Goal: Navigation & Orientation: Find specific page/section

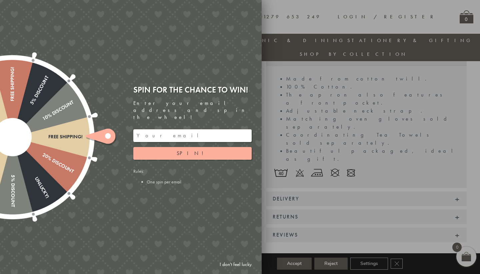
scroll to position [170, 0]
click at [280, 14] on div at bounding box center [240, 137] width 480 height 274
click at [244, 265] on link "I don't feel lucky" at bounding box center [235, 264] width 39 height 12
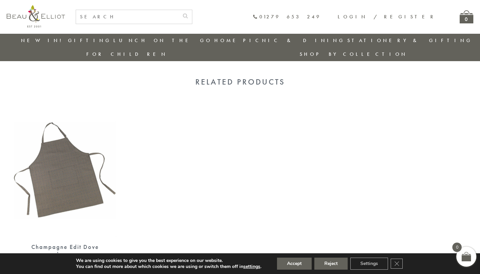
scroll to position [309, 0]
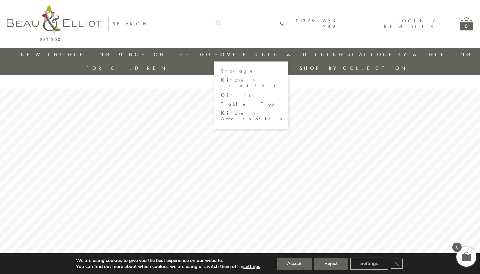
click at [214, 54] on link "Home" at bounding box center [227, 54] width 27 height 7
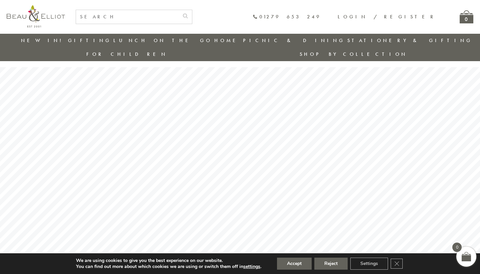
scroll to position [10, 0]
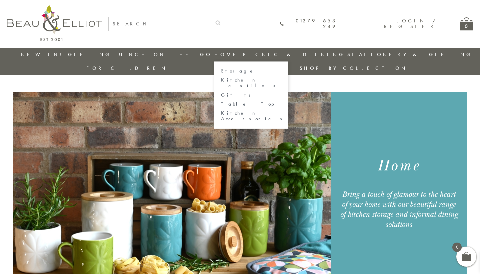
click at [221, 78] on link "Kitchen Textiles" at bounding box center [251, 83] width 60 height 12
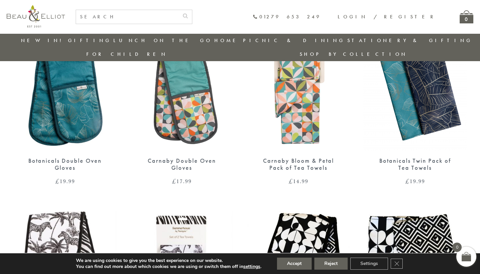
scroll to position [289, 0]
